Goal: Task Accomplishment & Management: Manage account settings

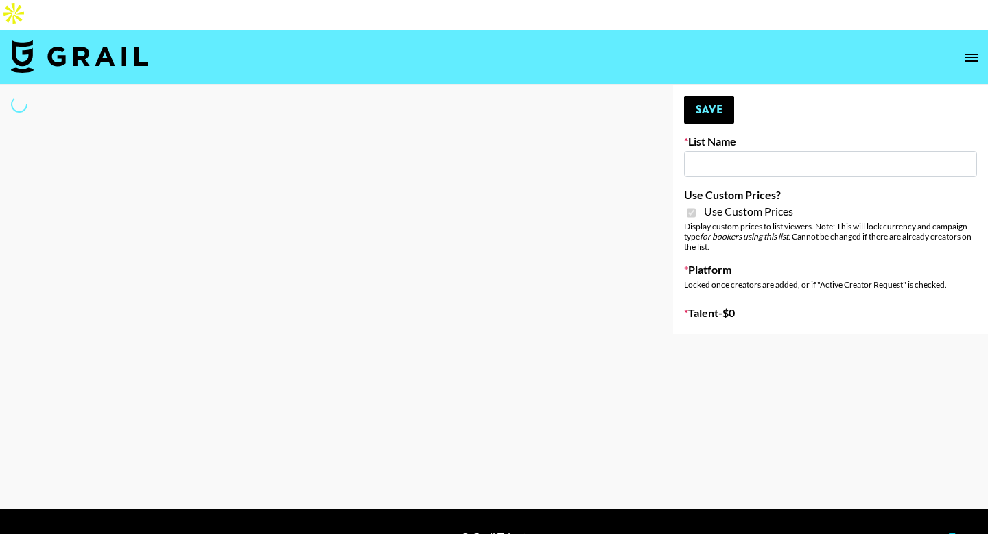
type input "Wavytalk ([DATE])"
checkbox input "true"
select select "Brand"
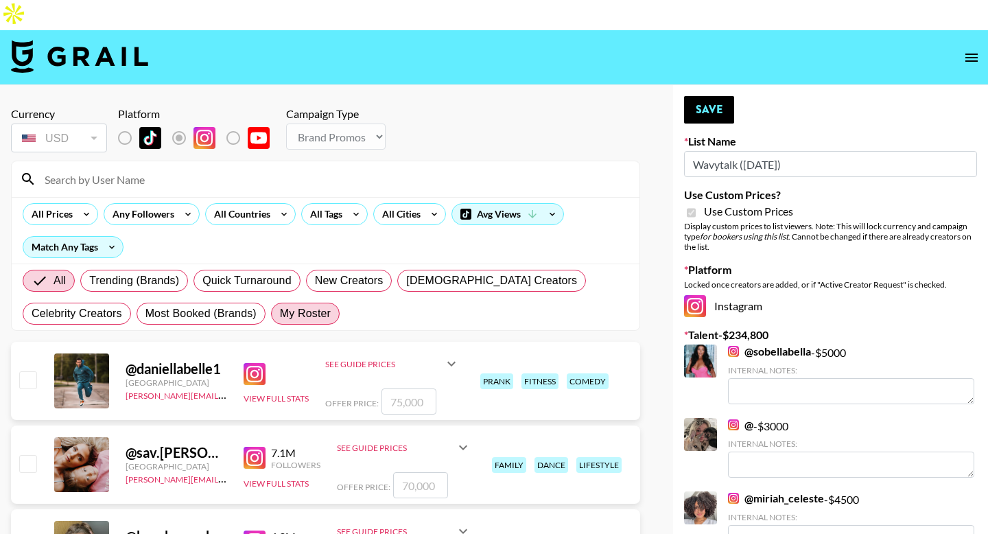
click at [311, 305] on span "My Roster" at bounding box center [305, 313] width 51 height 16
click at [280, 314] on input "My Roster" at bounding box center [280, 314] width 0 height 0
radio input "true"
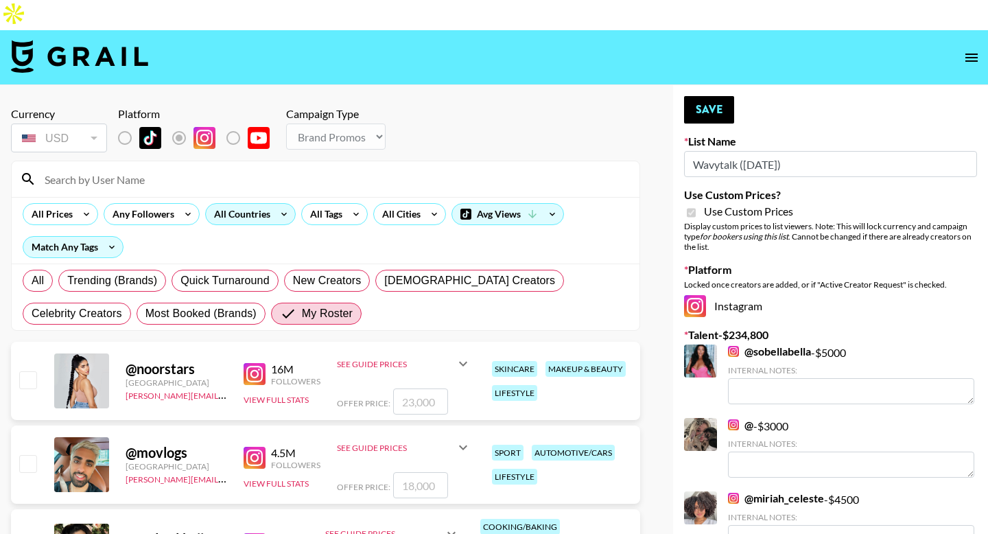
click at [222, 204] on div "All Countries" at bounding box center [239, 214] width 67 height 21
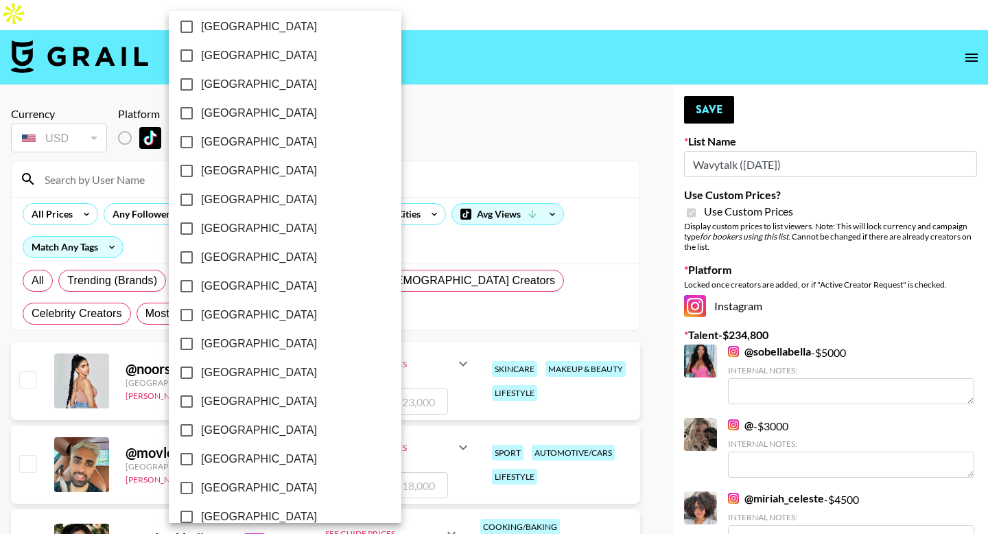
scroll to position [1066, 0]
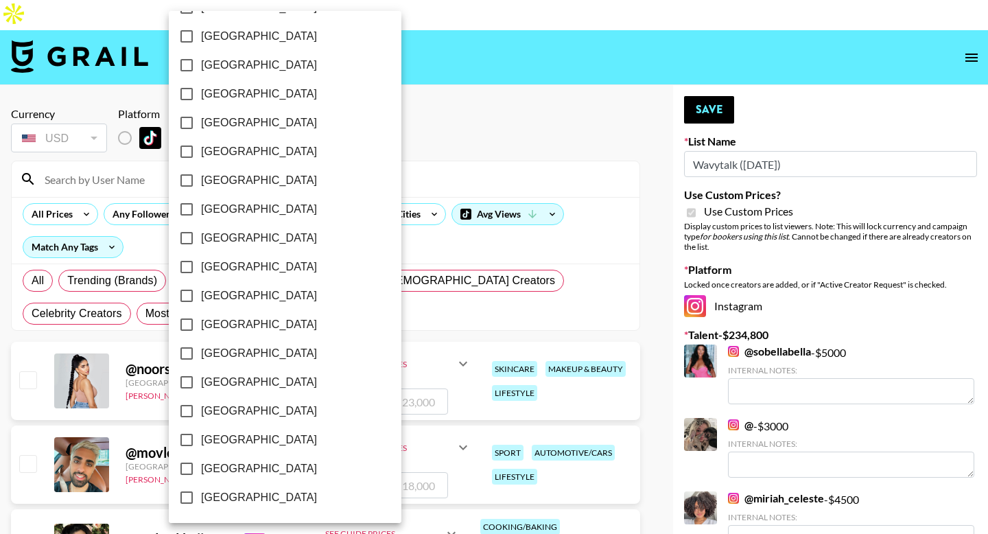
click at [219, 467] on span "[GEOGRAPHIC_DATA]" at bounding box center [259, 468] width 116 height 16
click at [201, 467] on input "[GEOGRAPHIC_DATA]" at bounding box center [186, 468] width 29 height 29
checkbox input "true"
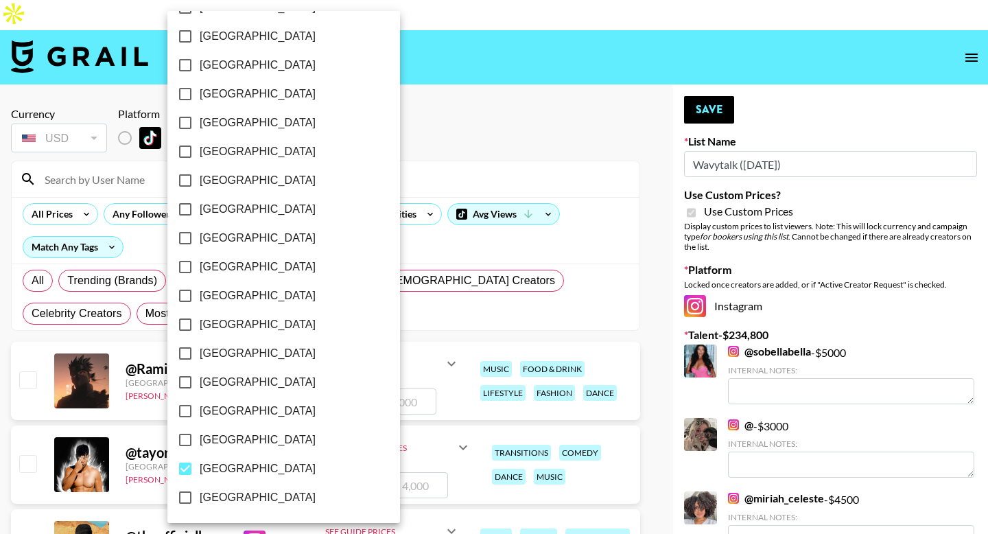
click at [5, 314] on div at bounding box center [494, 267] width 988 height 534
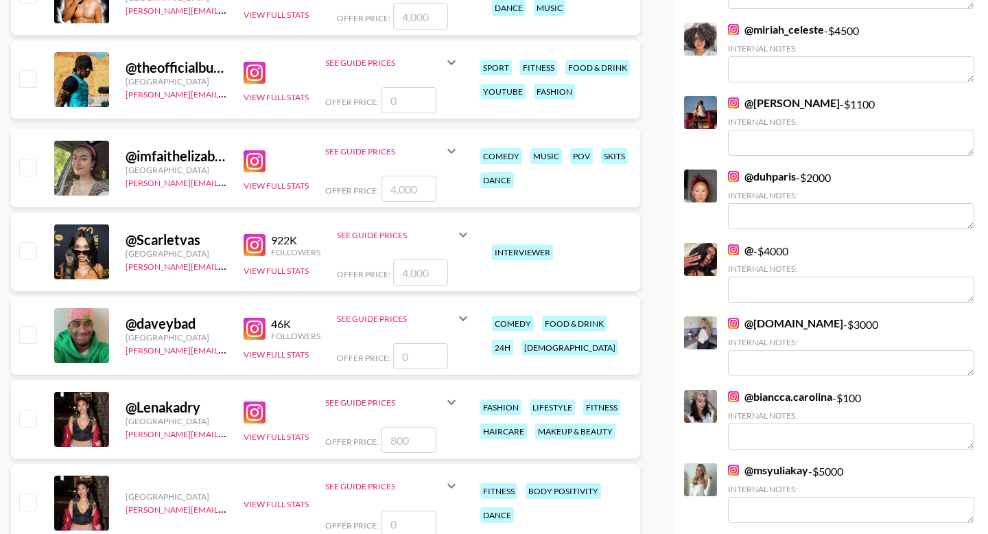
scroll to position [469, 0]
click at [25, 158] on input "checkbox" at bounding box center [27, 166] width 16 height 16
checkbox input "true"
type input "4000"
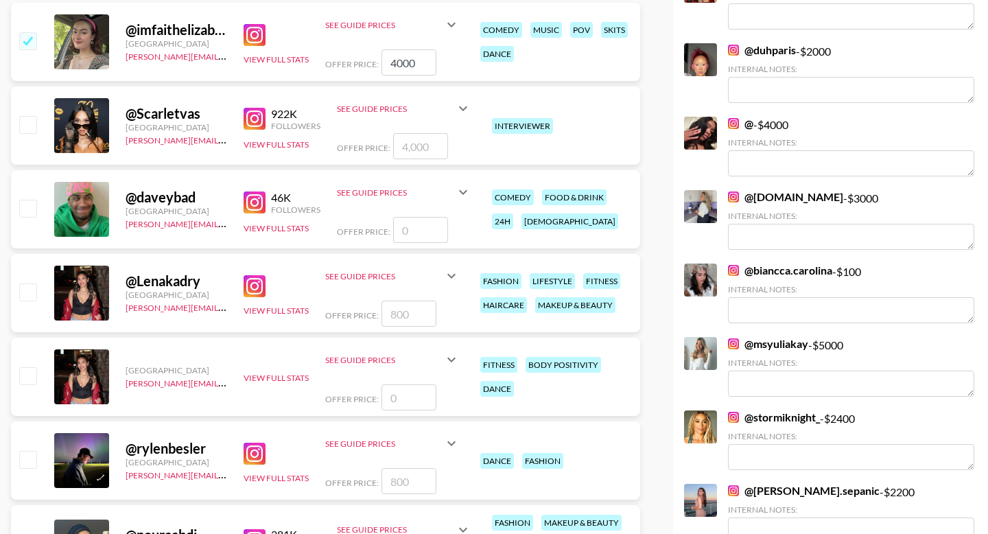
scroll to position [642, 0]
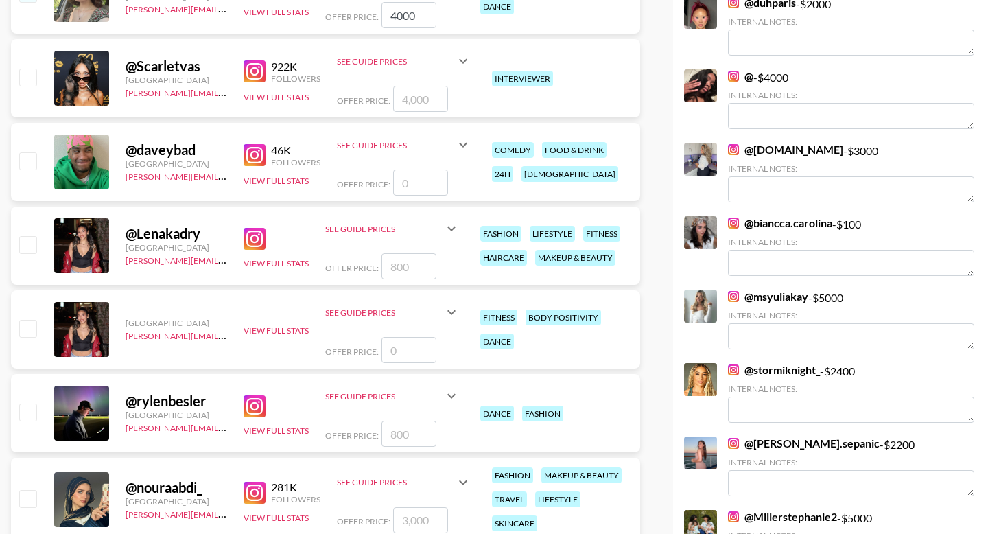
click at [416, 253] on input "number" at bounding box center [408, 266] width 55 height 26
type input "1"
checkbox input "true"
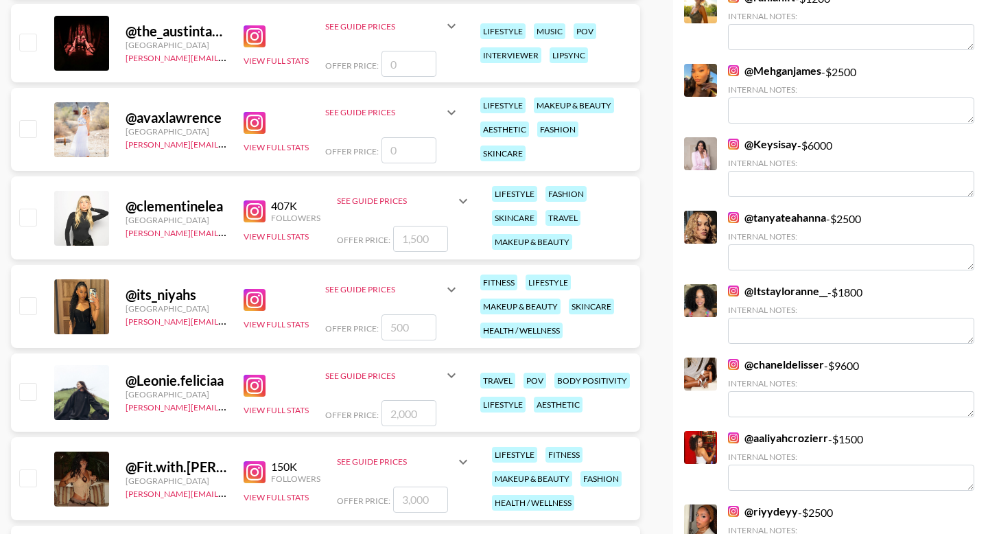
scroll to position [1616, 0]
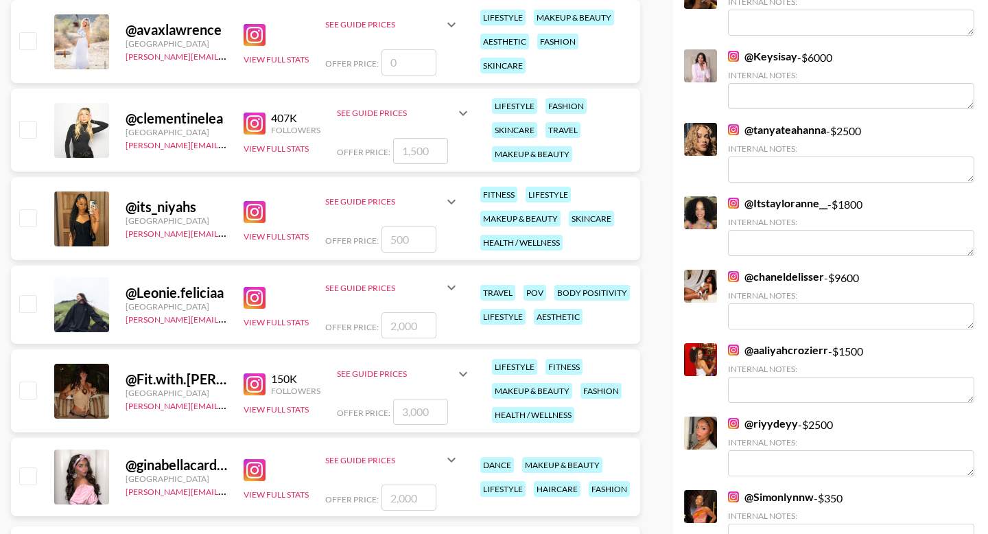
type input "1500"
click at [35, 209] on input "checkbox" at bounding box center [27, 217] width 16 height 16
checkbox input "true"
click at [389, 226] on input "500" at bounding box center [408, 239] width 55 height 26
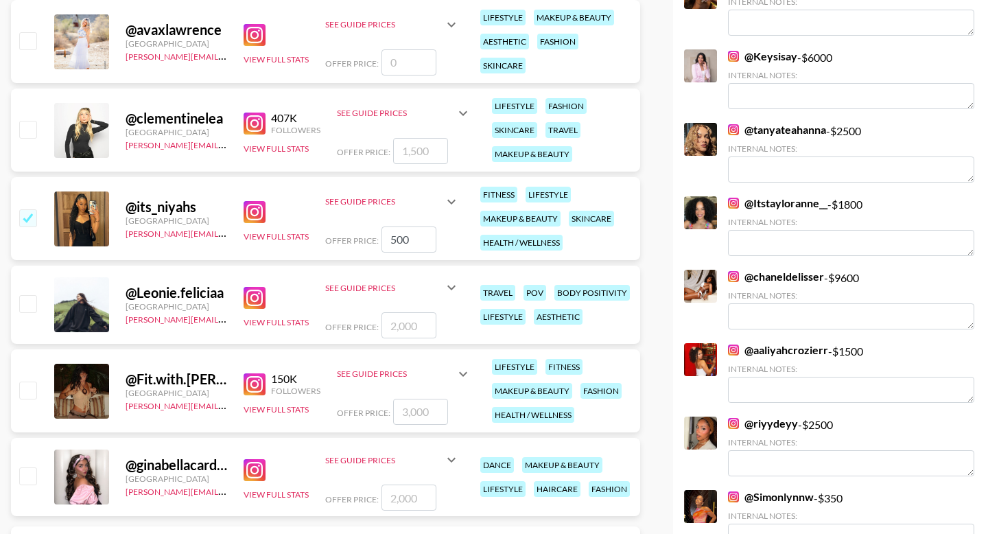
click at [389, 226] on input "500" at bounding box center [408, 239] width 55 height 26
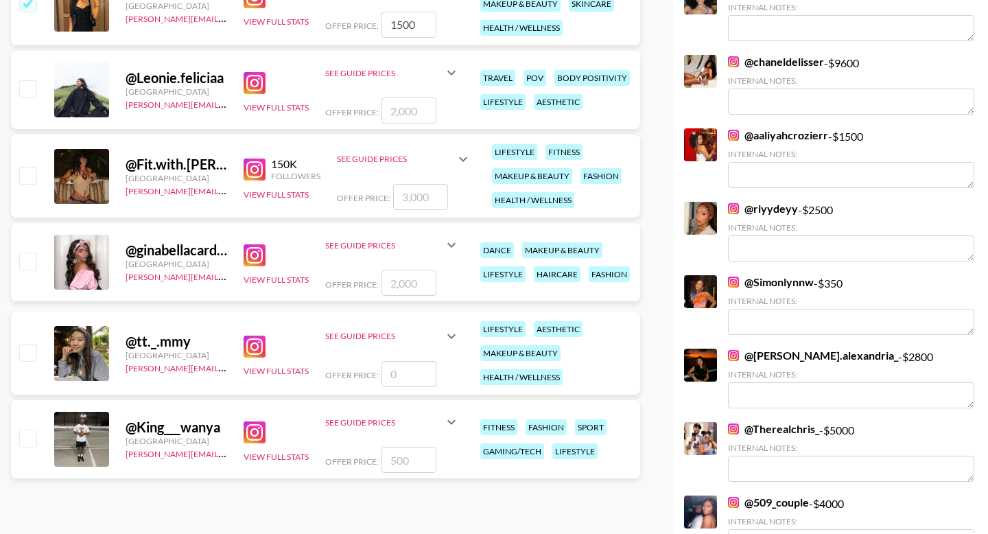
type input "1500"
click at [26, 252] on input "checkbox" at bounding box center [27, 260] width 16 height 16
checkbox input "true"
type input "2000"
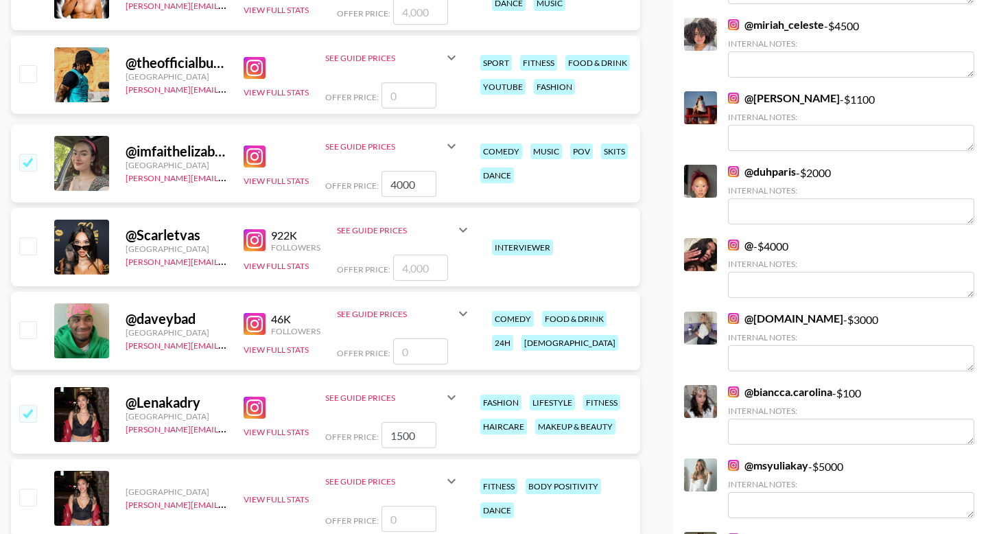
scroll to position [0, 0]
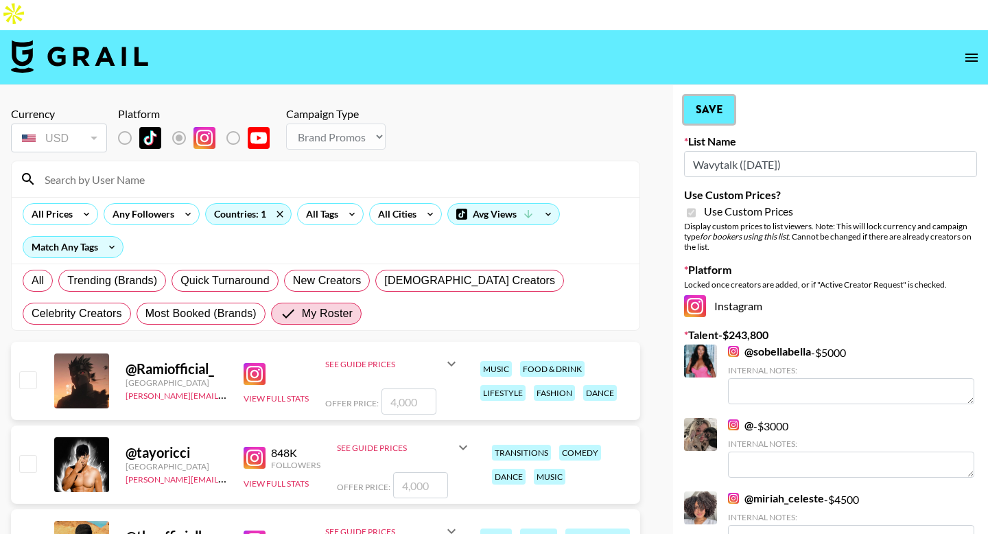
click at [728, 96] on button "Save" at bounding box center [709, 109] width 50 height 27
